Goal: Information Seeking & Learning: Learn about a topic

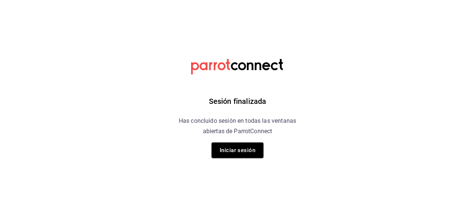
click at [248, 150] on button "Iniciar sesión" at bounding box center [238, 151] width 52 height 16
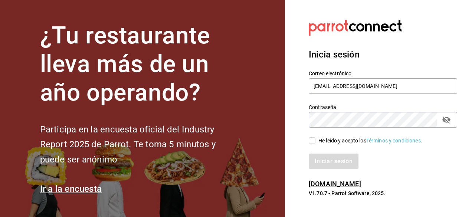
click at [310, 138] on input "He leído y acepto los Términos y condiciones." at bounding box center [312, 140] width 7 height 7
checkbox input "true"
click at [345, 165] on button "Iniciar sesión" at bounding box center [334, 162] width 50 height 16
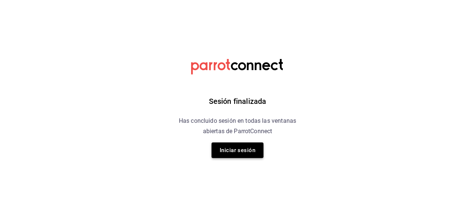
click at [244, 155] on button "Iniciar sesión" at bounding box center [238, 151] width 52 height 16
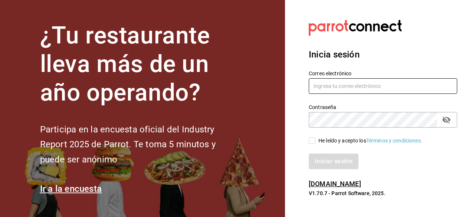
type input "jamez1292@gmail.com"
click at [315, 143] on input "He leído y acepto los Términos y condiciones." at bounding box center [312, 140] width 7 height 7
checkbox input "true"
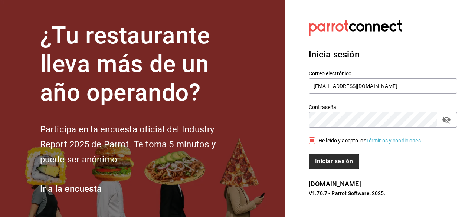
click at [327, 156] on button "Iniciar sesión" at bounding box center [334, 162] width 50 height 16
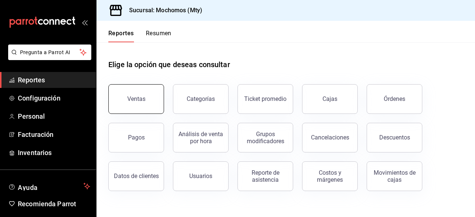
click at [156, 94] on button "Ventas" at bounding box center [136, 99] width 56 height 30
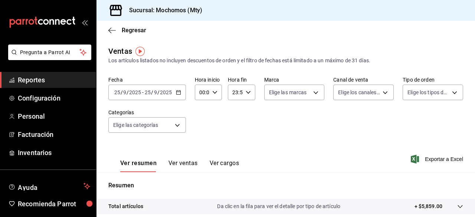
click at [178, 93] on icon "button" at bounding box center [178, 92] width 5 height 5
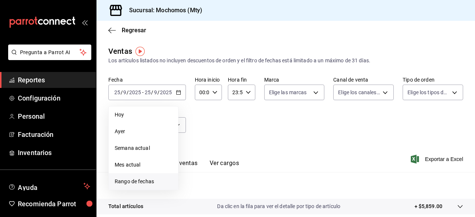
click at [139, 180] on span "Rango de fechas" at bounding box center [144, 182] width 58 height 8
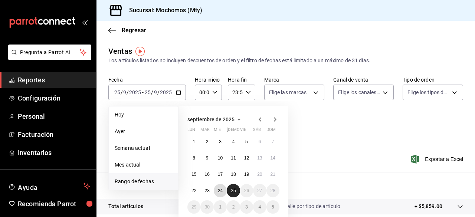
drag, startPoint x: 220, startPoint y: 188, endPoint x: 231, endPoint y: 190, distance: 11.0
click at [231, 190] on div "1 2 3 4 5 6 7 8 9 10 11 12 13 14 15 16 17 18 19 20 21 22 23 24 25 26 27 28 29 3…" at bounding box center [233, 174] width 92 height 79
click at [231, 190] on abbr "25" at bounding box center [233, 190] width 5 height 5
drag, startPoint x: 193, startPoint y: 191, endPoint x: 82, endPoint y: 3, distance: 218.8
click at [82, 3] on div "Pregunta a Parrot AI Reportes Configuración Personal Facturación Inventarios Ay…" at bounding box center [237, 108] width 475 height 217
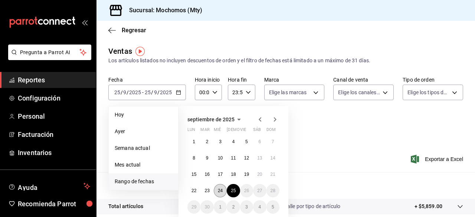
click at [220, 192] on abbr "24" at bounding box center [220, 190] width 5 height 5
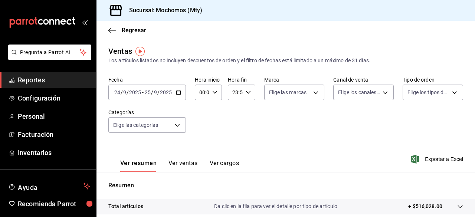
click at [213, 92] on icon "button" at bounding box center [214, 92] width 5 height 5
click at [199, 147] on button "05" at bounding box center [201, 142] width 10 height 15
type input "05:00"
click at [213, 118] on button "00" at bounding box center [214, 111] width 10 height 15
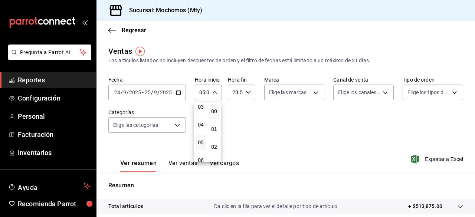
click at [244, 94] on div at bounding box center [237, 108] width 475 height 217
click at [250, 90] on div "23:59 Hora fin" at bounding box center [241, 93] width 27 height 16
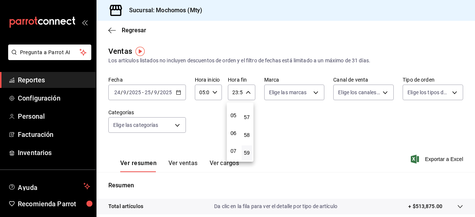
scroll to position [85, 0]
click at [234, 118] on button "05" at bounding box center [233, 115] width 10 height 15
click at [248, 117] on button "00" at bounding box center [247, 111] width 10 height 15
type input "05:00"
click at [272, 97] on div at bounding box center [237, 108] width 475 height 217
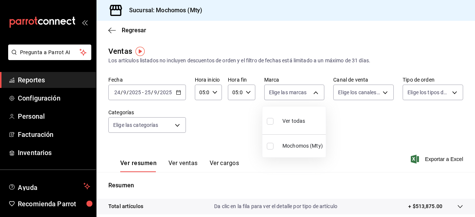
click at [272, 97] on body "Pregunta a Parrot AI Reportes Configuración Personal Facturación Inventarios Ay…" at bounding box center [237, 108] width 475 height 217
click at [269, 124] on input "checkbox" at bounding box center [270, 121] width 7 height 7
checkbox input "true"
type input "b352ad34-a903-4246-b8b1-197398375429"
click at [271, 144] on input "checkbox" at bounding box center [270, 146] width 7 height 7
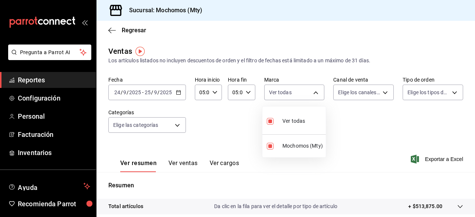
checkbox input "false"
click at [270, 125] on label at bounding box center [272, 121] width 10 height 11
click at [270, 125] on input "checkbox" at bounding box center [270, 121] width 7 height 7
checkbox input "false"
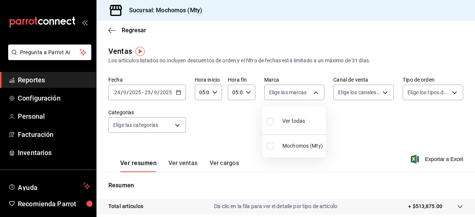
click at [270, 121] on input "checkbox" at bounding box center [270, 121] width 7 height 7
checkbox input "true"
type input "b352ad34-a903-4246-b8b1-197398375429"
checkbox input "true"
click at [363, 90] on div at bounding box center [237, 108] width 475 height 217
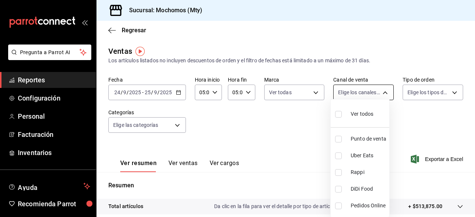
click at [364, 91] on body "Pregunta a Parrot AI Reportes Configuración Personal Facturación Inventarios Ay…" at bounding box center [237, 108] width 475 height 217
click at [336, 117] on label at bounding box center [340, 114] width 10 height 11
click at [336, 117] on input "checkbox" at bounding box center [338, 114] width 7 height 7
checkbox input "false"
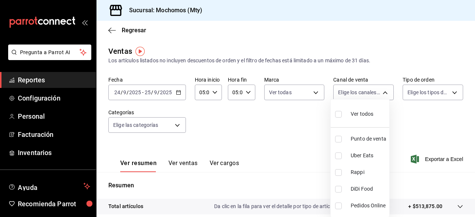
checkbox input "false"
click at [338, 114] on input "checkbox" at bounding box center [338, 114] width 7 height 7
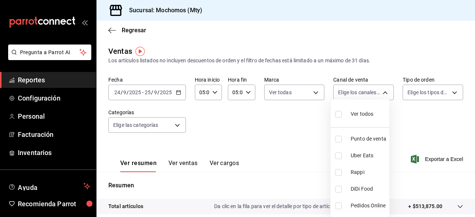
checkbox input "true"
type input "PARROT,UBER_EATS,RAPPI,DIDI_FOOD,ONLINE"
checkbox input "true"
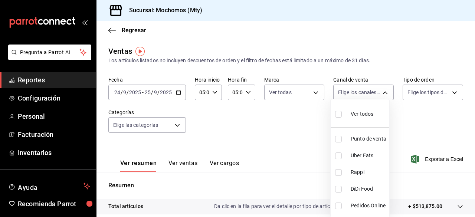
checkbox input "true"
click at [433, 91] on div at bounding box center [237, 108] width 475 height 217
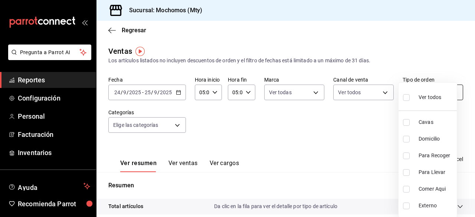
click at [413, 92] on body "Pregunta a Parrot AI Reportes Configuración Personal Facturación Inventarios Ay…" at bounding box center [237, 108] width 475 height 217
click at [408, 97] on input "checkbox" at bounding box center [406, 97] width 7 height 7
checkbox input "true"
type input "7f152bcd-c808-43b1-8377-7ee3764f5c48,abc1671a-a22f-403c-8860-9d090036c428,f5090…"
checkbox input "true"
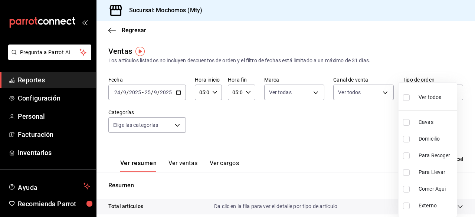
checkbox input "true"
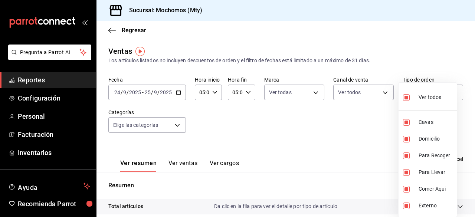
click at [175, 129] on div at bounding box center [237, 108] width 475 height 217
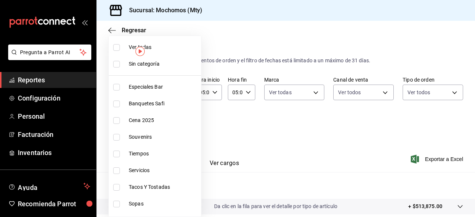
click at [178, 125] on body "Pregunta a Parrot AI Reportes Configuración Personal Facturación Inventarios Ay…" at bounding box center [237, 108] width 475 height 217
click at [116, 49] on input "checkbox" at bounding box center [116, 47] width 7 height 7
checkbox input "true"
type input "ca062f0f-28a6-4a2e-835a-bf626b46f614,ff02f0f8-cf27-4ea8-b513-1d5c0356e4fc,aaf97…"
checkbox input "true"
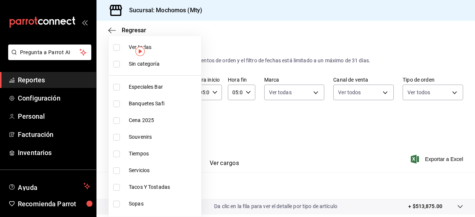
checkbox input "true"
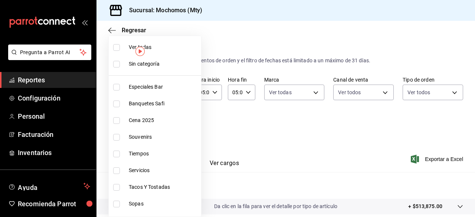
checkbox input "true"
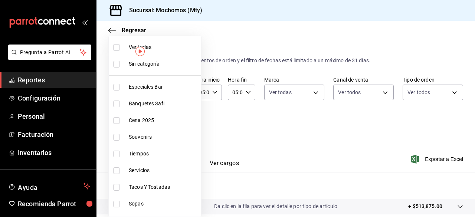
checkbox input "true"
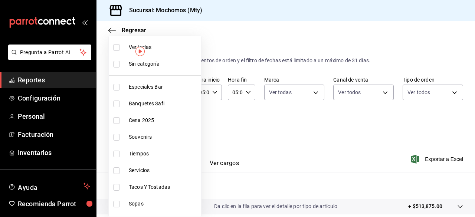
checkbox input "true"
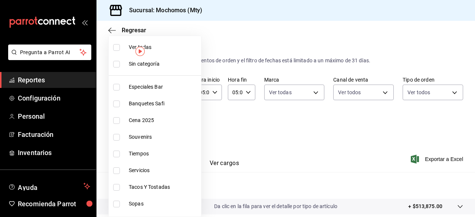
checkbox input "true"
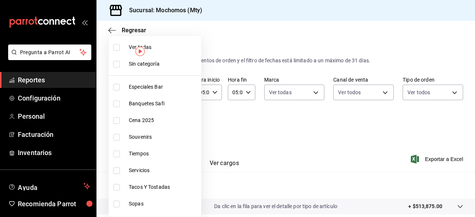
checkbox input "true"
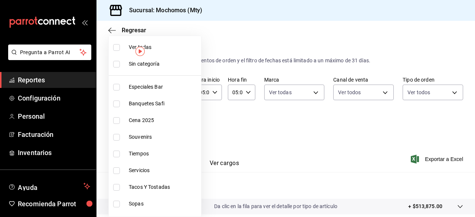
checkbox input "true"
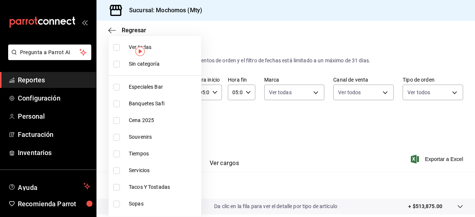
checkbox input "true"
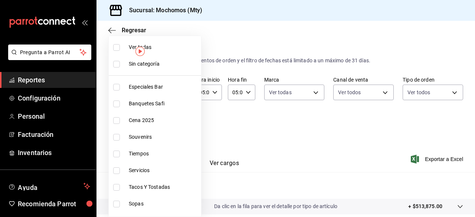
checkbox input "true"
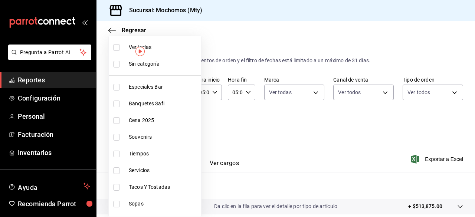
checkbox input "true"
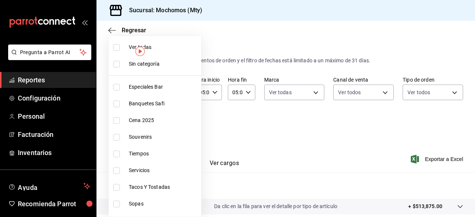
checkbox input "true"
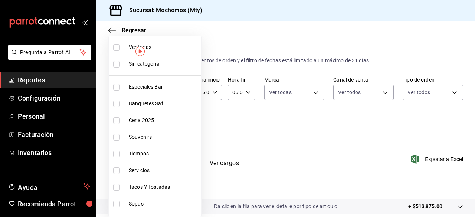
checkbox input "true"
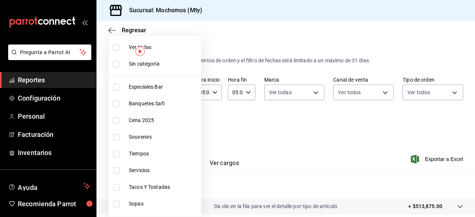
checkbox input "true"
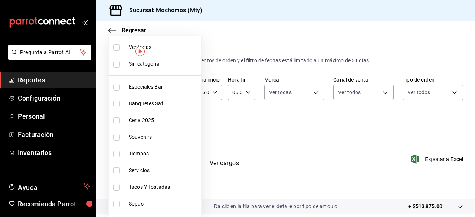
checkbox input "true"
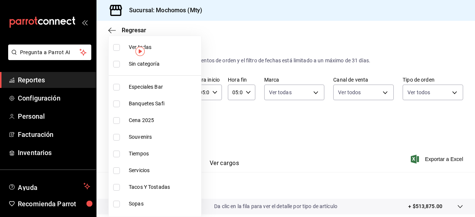
checkbox input "true"
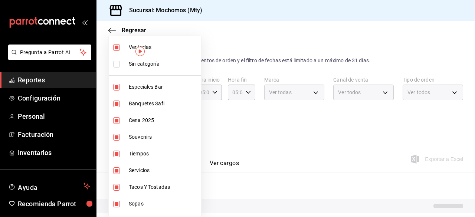
click at [116, 62] on input "checkbox" at bounding box center [116, 64] width 7 height 7
checkbox input "true"
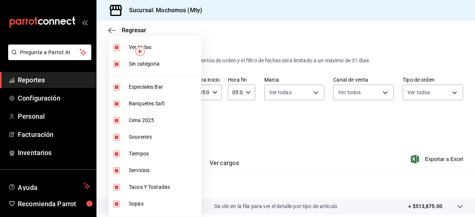
click at [284, 24] on div at bounding box center [237, 108] width 475 height 217
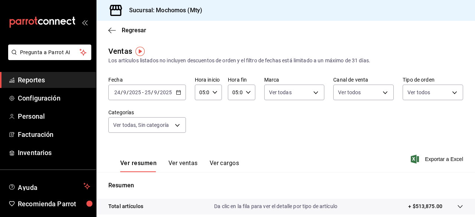
click at [419, 164] on div "Ver resumen Ver ventas Ver cargos Exportar a Excel" at bounding box center [286, 157] width 379 height 30
click at [411, 161] on icon "button" at bounding box center [415, 159] width 8 height 9
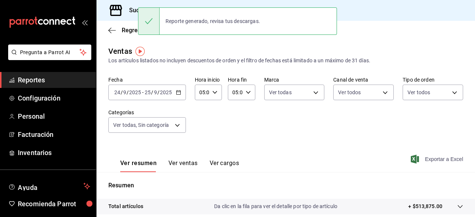
click at [371, 13] on div "Sucursal: Mochomos (Mty)" at bounding box center [286, 10] width 379 height 21
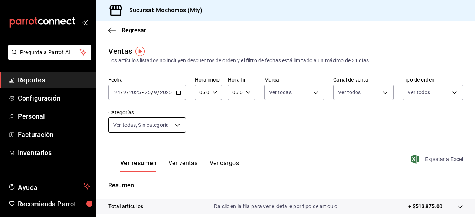
click at [177, 130] on body "Pregunta a Parrot AI Reportes Configuración Personal Facturación Inventarios Ay…" at bounding box center [237, 108] width 475 height 217
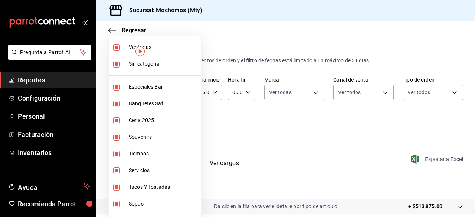
click at [247, 42] on div at bounding box center [237, 108] width 475 height 217
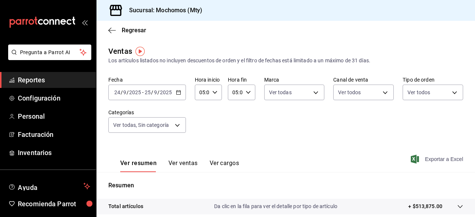
click at [281, 121] on div "Fecha [DATE] [DATE] - [DATE] [DATE] Hora inicio 05:00 Hora inicio Hora fin 05:0…" at bounding box center [285, 108] width 355 height 65
click at [415, 157] on span "Exportar a Excel" at bounding box center [437, 159] width 51 height 9
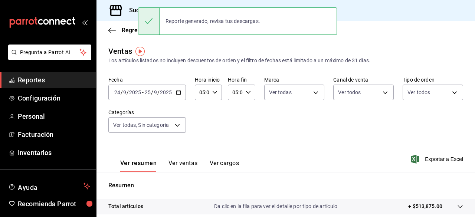
click at [62, 82] on span "Reportes" at bounding box center [54, 80] width 72 height 10
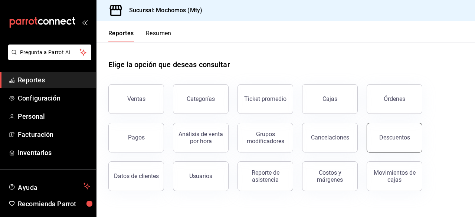
click at [395, 135] on div "Descuentos" at bounding box center [394, 137] width 31 height 7
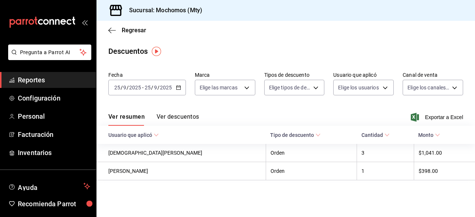
click at [177, 86] on \(Stroke\) "button" at bounding box center [178, 88] width 4 height 4
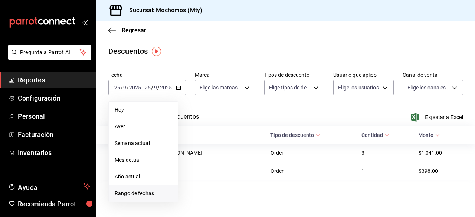
click at [156, 191] on span "Rango de fechas" at bounding box center [144, 194] width 58 height 8
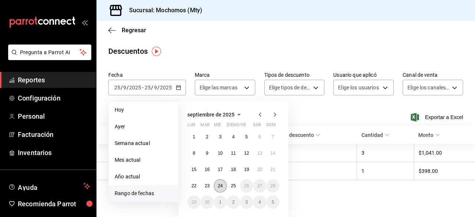
click at [218, 182] on button "24" at bounding box center [220, 185] width 13 height 13
click at [234, 186] on abbr "25" at bounding box center [233, 185] width 5 height 5
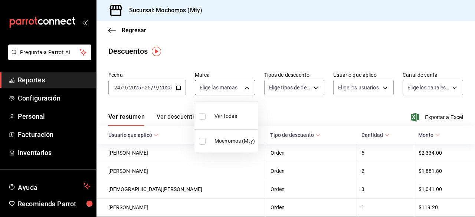
click at [245, 92] on body "Pregunta a Parrot AI Reportes Configuración Personal Facturación Inventarios Ay…" at bounding box center [237, 108] width 475 height 217
click at [200, 117] on input "checkbox" at bounding box center [202, 116] width 7 height 7
checkbox input "true"
type input "b352ad34-a903-4246-b8b1-197398375429"
checkbox input "true"
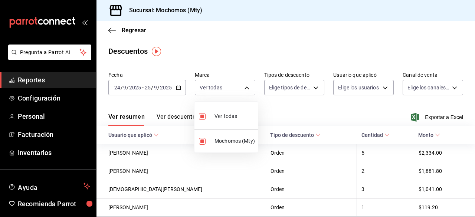
click at [310, 86] on div at bounding box center [237, 108] width 475 height 217
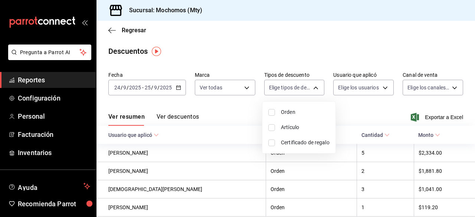
click at [310, 86] on body "Pregunta a Parrot AI Reportes Configuración Personal Facturación Inventarios Ay…" at bounding box center [237, 108] width 475 height 217
click at [272, 111] on input "checkbox" at bounding box center [271, 112] width 7 height 7
checkbox input "true"
type input "ORDER"
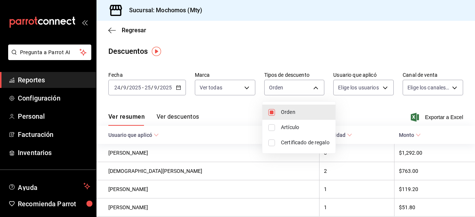
click at [270, 130] on input "checkbox" at bounding box center [271, 127] width 7 height 7
checkbox input "true"
type input "ORDER,ORDER_ITEM"
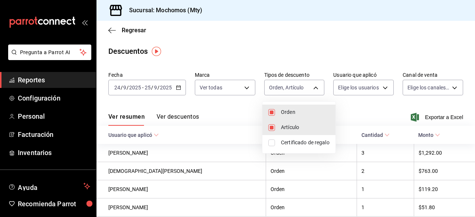
click at [271, 141] on input "checkbox" at bounding box center [271, 143] width 7 height 7
checkbox input "true"
type input "ORDER,ORDER_ITEM,CARD_REWARD"
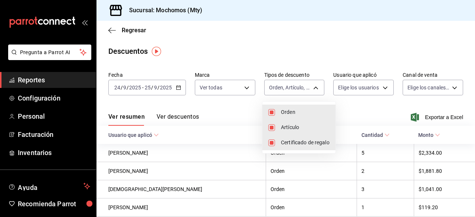
click at [376, 85] on div at bounding box center [237, 108] width 475 height 217
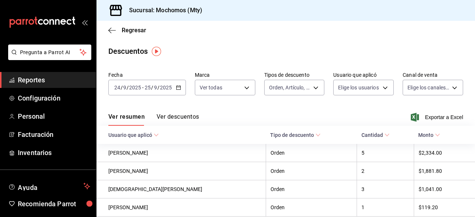
click at [376, 85] on body "Pregunta a Parrot AI Reportes Configuración Personal Facturación Inventarios Ay…" at bounding box center [237, 108] width 475 height 217
type input "af3f02cd-ba1e-47e4-ac40-38dd78646e96"
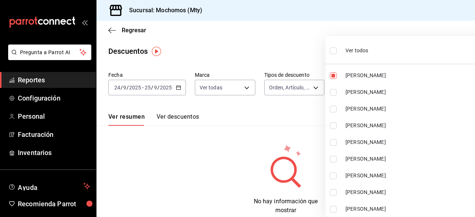
click at [339, 51] on label at bounding box center [335, 50] width 10 height 11
click at [337, 51] on input "checkbox" at bounding box center [333, 51] width 7 height 7
checkbox input "false"
click at [336, 51] on ul "Ver todos [PERSON_NAME] [PERSON_NAME] [PERSON_NAME] [PERSON_NAME] [PERSON_NAME]…" at bounding box center [411, 129] width 170 height 186
click at [334, 51] on ul "Ver todos [PERSON_NAME] [PERSON_NAME] [PERSON_NAME] [PERSON_NAME] [PERSON_NAME]…" at bounding box center [411, 129] width 170 height 186
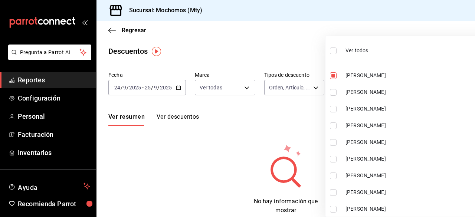
click at [331, 50] on ul "Ver todos [PERSON_NAME] [PERSON_NAME] [PERSON_NAME] [PERSON_NAME] [PERSON_NAME]…" at bounding box center [411, 129] width 170 height 186
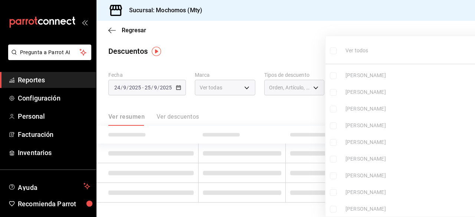
checkbox input "false"
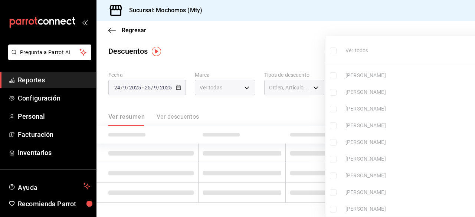
checkbox input "false"
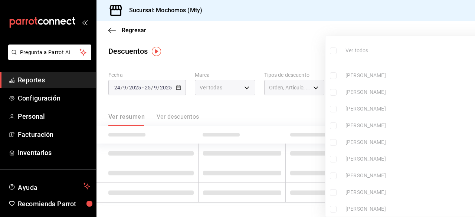
checkbox input "false"
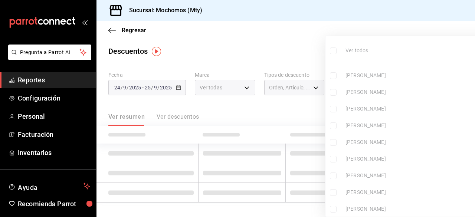
checkbox input "false"
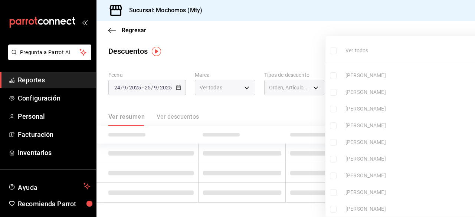
checkbox input "false"
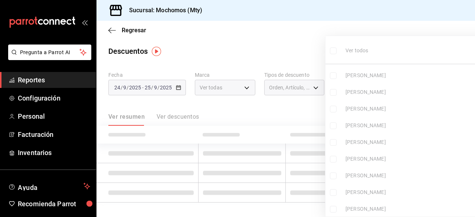
checkbox input "false"
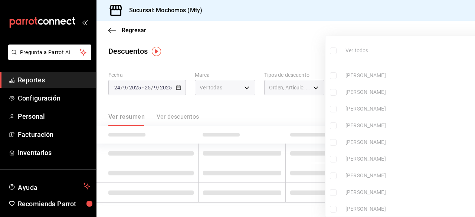
checkbox input "false"
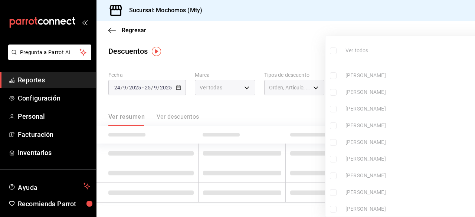
checkbox input "false"
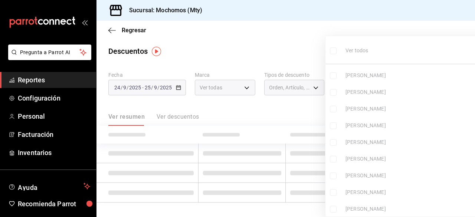
checkbox input "false"
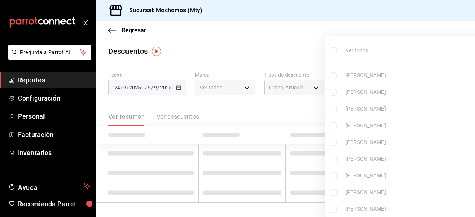
checkbox input "false"
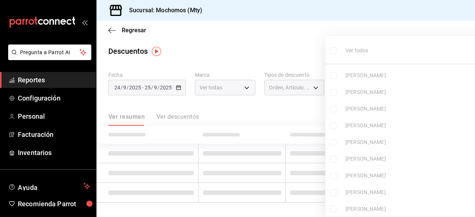
checkbox input "false"
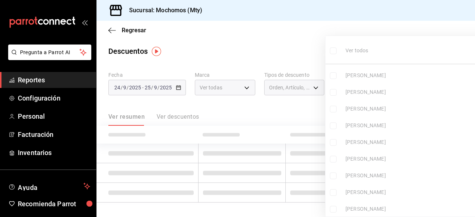
checkbox input "false"
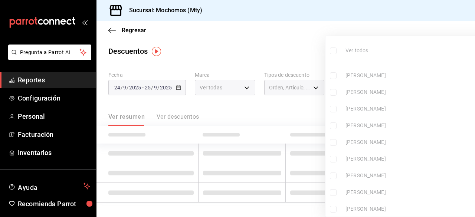
checkbox input "false"
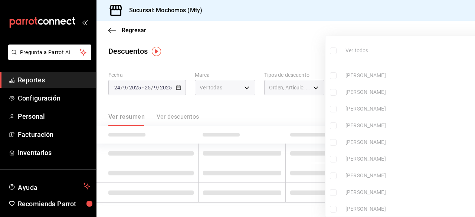
checkbox input "false"
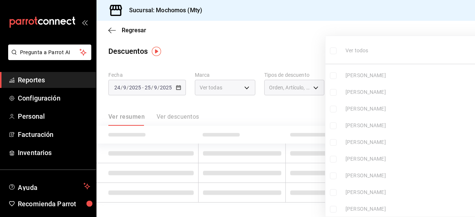
checkbox input "false"
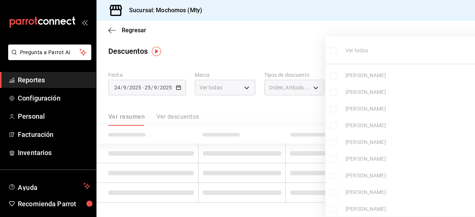
checkbox input "false"
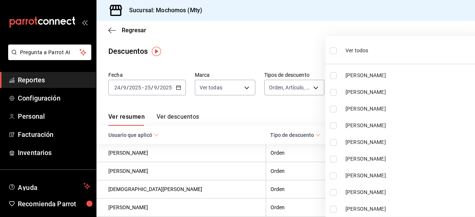
click at [335, 51] on input "checkbox" at bounding box center [333, 51] width 7 height 7
click at [270, 41] on div at bounding box center [237, 108] width 475 height 217
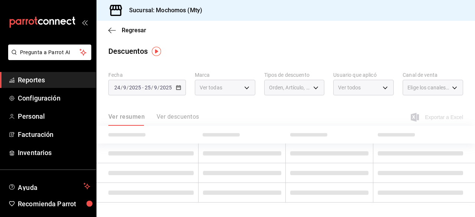
click at [270, 41] on div at bounding box center [237, 108] width 475 height 217
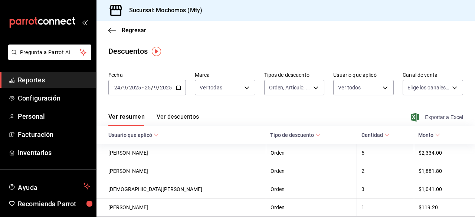
click at [411, 121] on icon "button" at bounding box center [415, 117] width 8 height 9
